Goal: Register for event/course

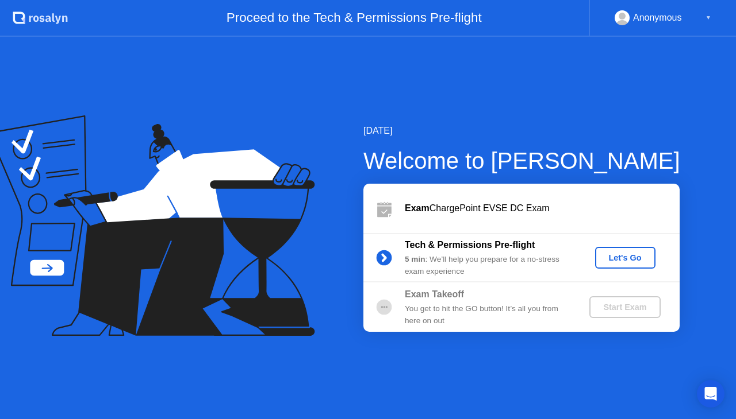
click at [633, 254] on div "Let's Go" at bounding box center [624, 257] width 51 height 9
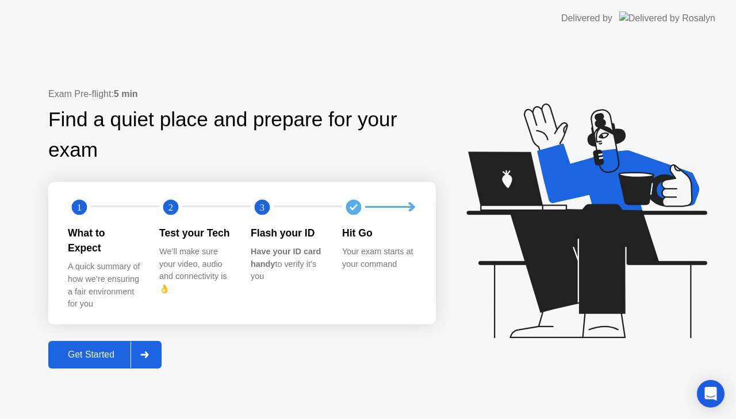
click at [96, 350] on div "Get Started" at bounding box center [91, 355] width 79 height 10
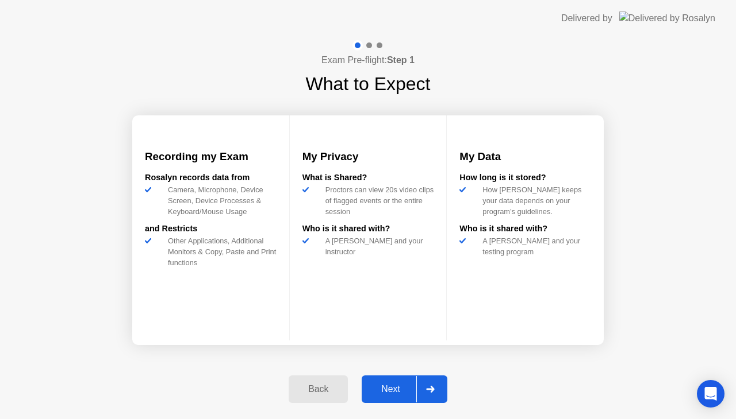
click at [383, 392] on div "Next" at bounding box center [390, 389] width 51 height 10
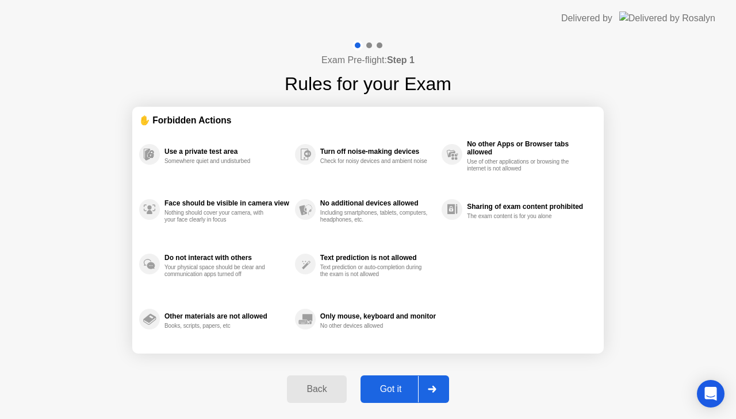
click at [384, 388] on div "Got it" at bounding box center [391, 389] width 54 height 10
select select "**********"
select select "*******"
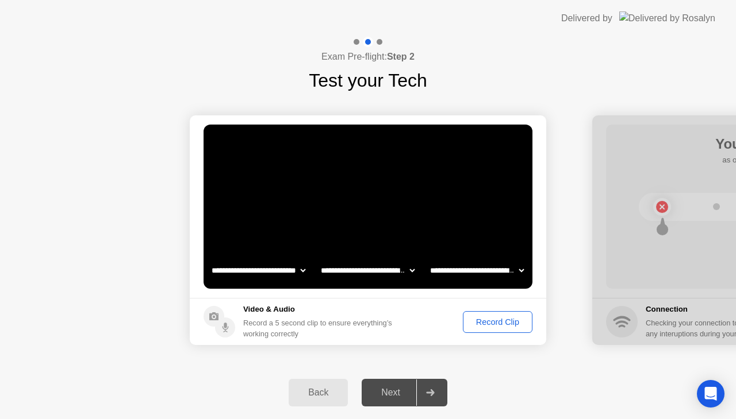
click at [501, 318] on div "Record Clip" at bounding box center [497, 322] width 61 height 9
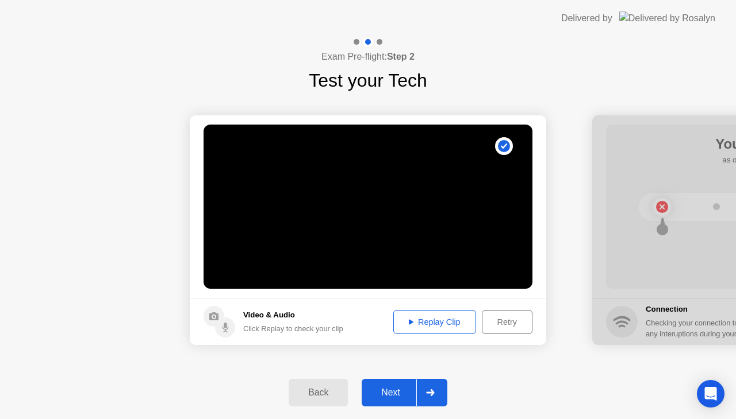
click at [454, 321] on div "Replay Clip" at bounding box center [434, 322] width 75 height 9
click at [395, 390] on div "Next" at bounding box center [390, 393] width 51 height 10
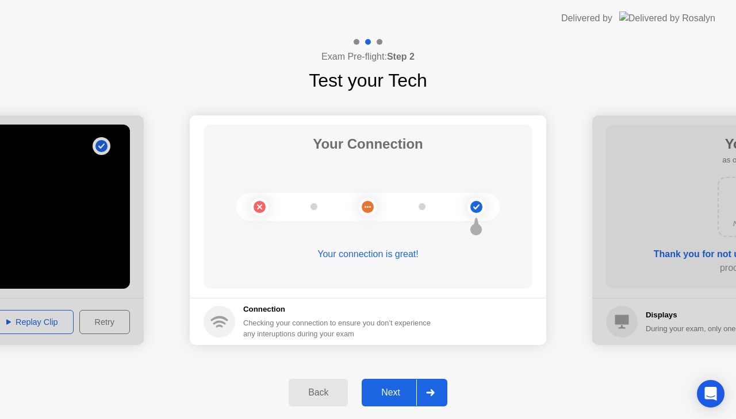
click at [398, 390] on div "Next" at bounding box center [390, 393] width 51 height 10
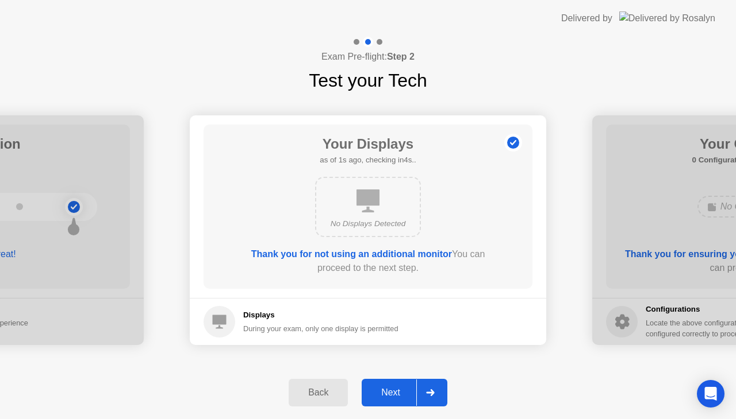
click at [396, 390] on div "Next" at bounding box center [390, 393] width 51 height 10
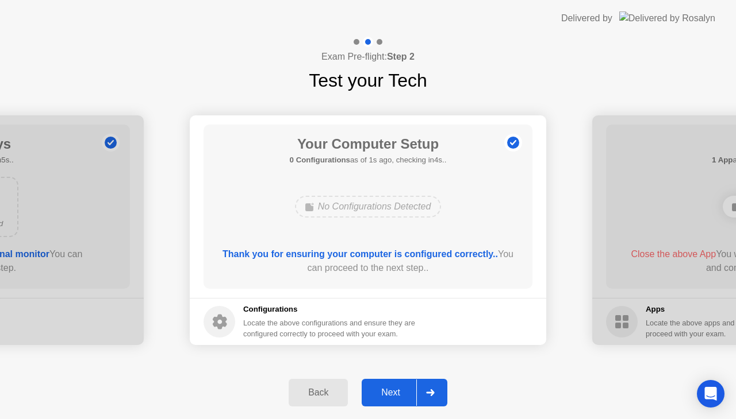
click at [387, 389] on div "Next" at bounding box center [390, 393] width 51 height 10
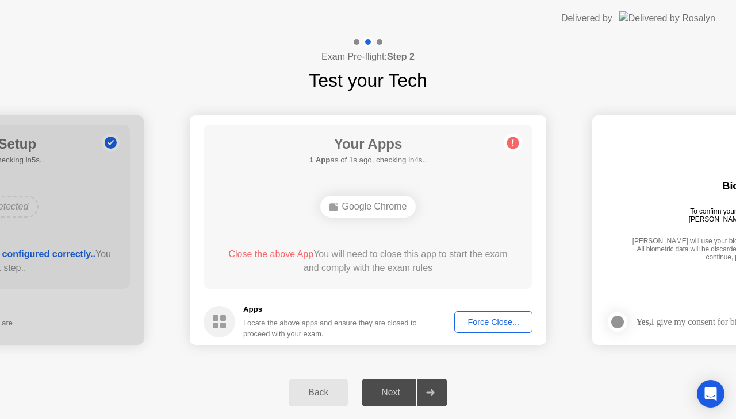
click at [481, 321] on div "Force Close..." at bounding box center [493, 322] width 70 height 9
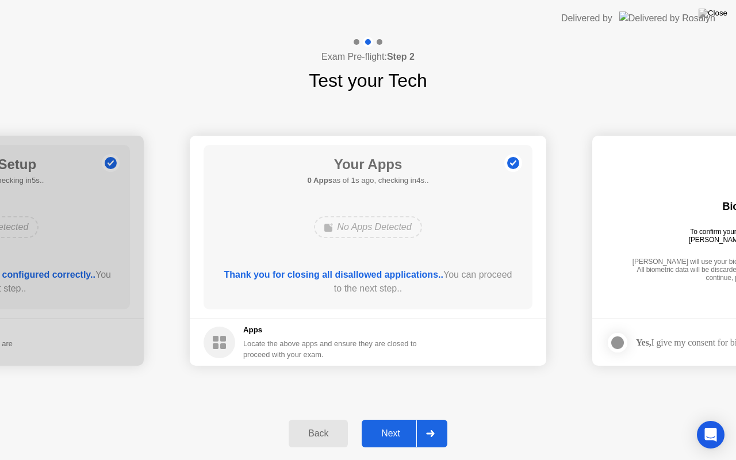
click at [377, 419] on div "Next" at bounding box center [390, 433] width 51 height 10
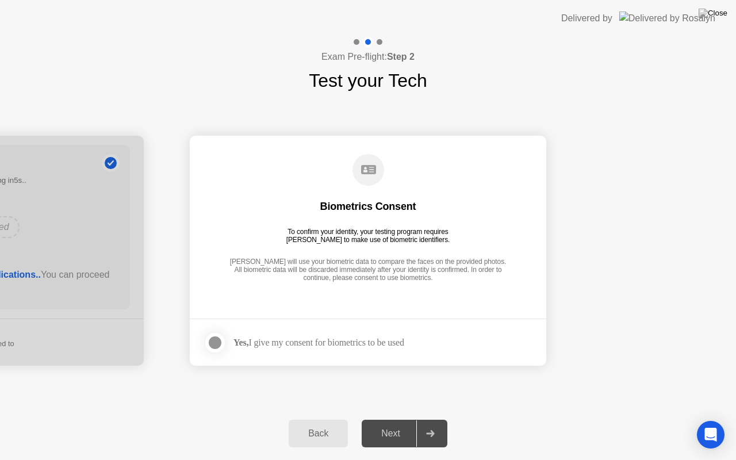
drag, startPoint x: 215, startPoint y: 338, endPoint x: 268, endPoint y: 382, distance: 68.2
click at [215, 339] on div at bounding box center [215, 343] width 14 height 14
click at [392, 419] on div "Next" at bounding box center [390, 433] width 51 height 10
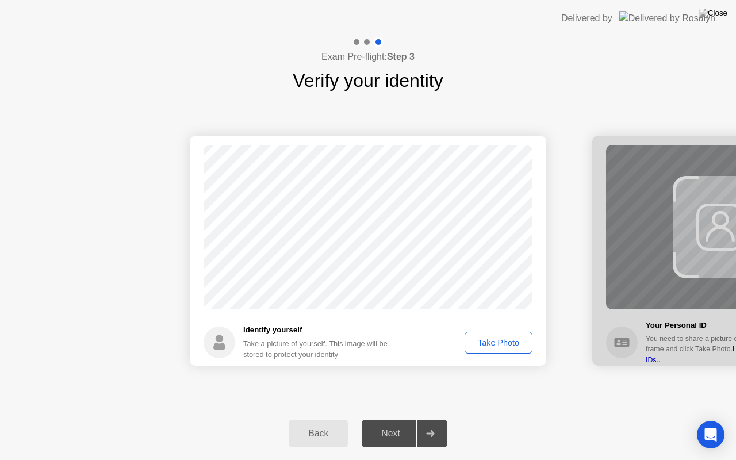
click at [504, 344] on div "Take Photo" at bounding box center [498, 342] width 60 height 9
click at [384, 419] on div "Next" at bounding box center [390, 433] width 51 height 10
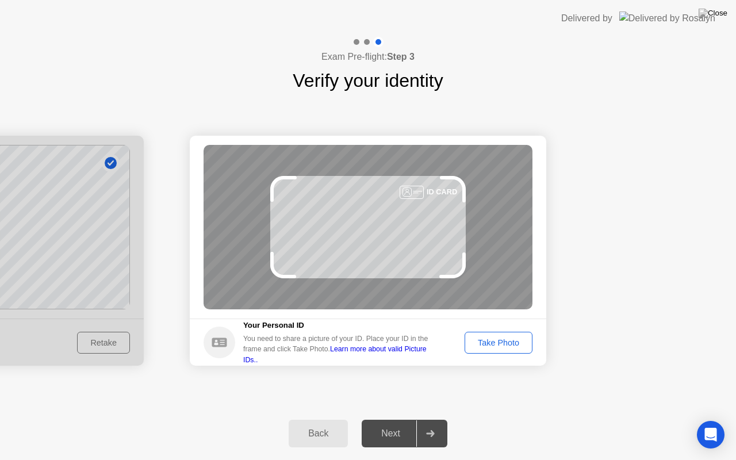
click at [487, 341] on div "Take Photo" at bounding box center [498, 342] width 60 height 9
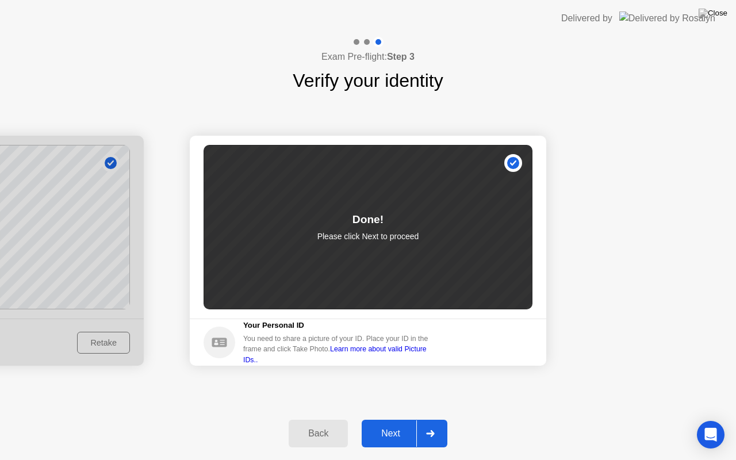
click at [388, 419] on div "Next" at bounding box center [390, 433] width 51 height 10
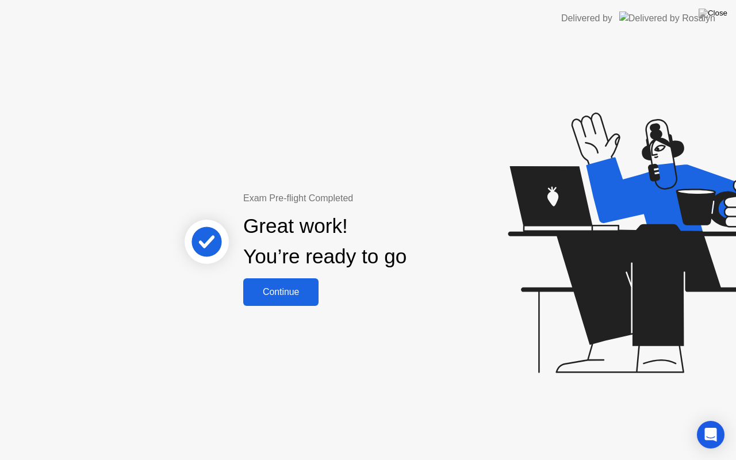
click at [301, 287] on div "Continue" at bounding box center [281, 292] width 68 height 10
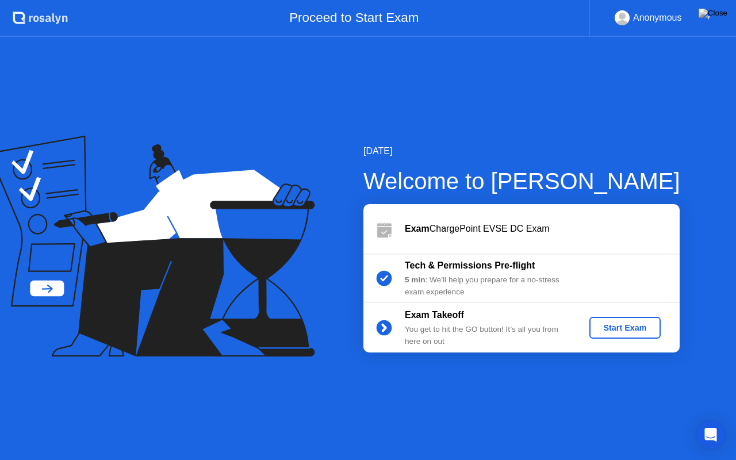
click at [624, 330] on div "Start Exam" at bounding box center [624, 327] width 61 height 9
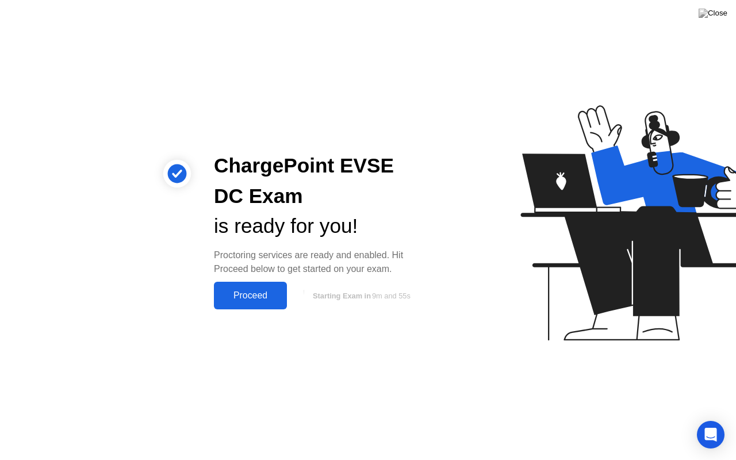
click at [253, 294] on div "Proceed" at bounding box center [250, 295] width 66 height 10
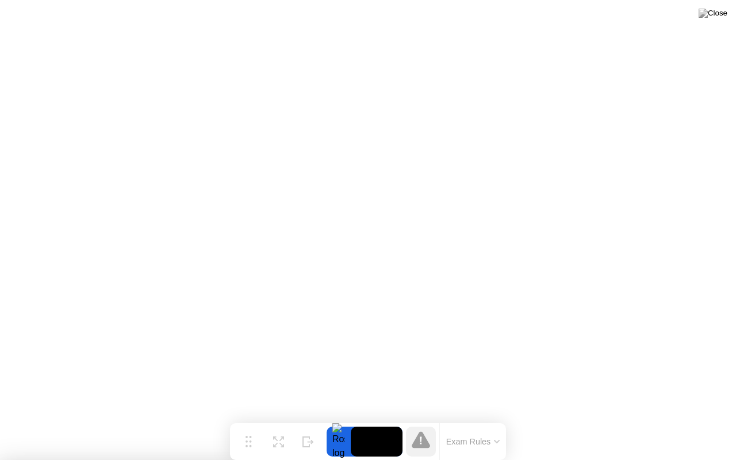
click at [386, 419] on video at bounding box center [377, 441] width 52 height 30
click at [368, 419] on video at bounding box center [377, 441] width 52 height 30
click at [274, 419] on icon at bounding box center [278, 437] width 11 height 11
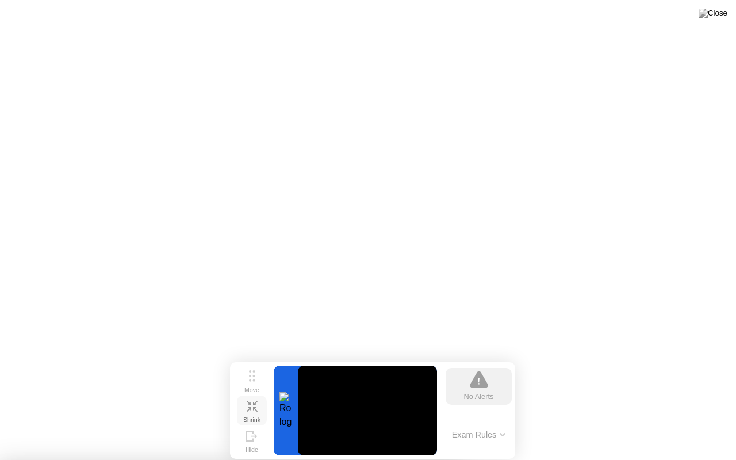
click at [255, 405] on icon at bounding box center [254, 402] width 5 height 5
